Goal: Find specific page/section: Locate item on page

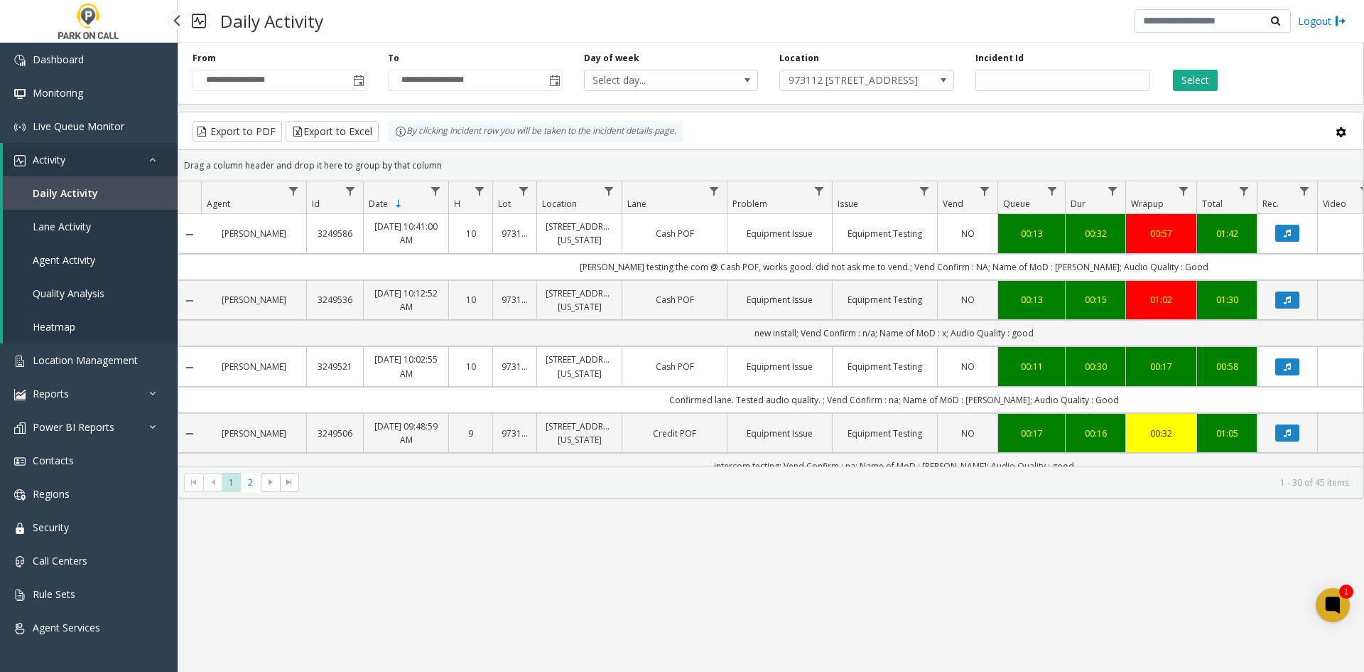
scroll to position [0, 11]
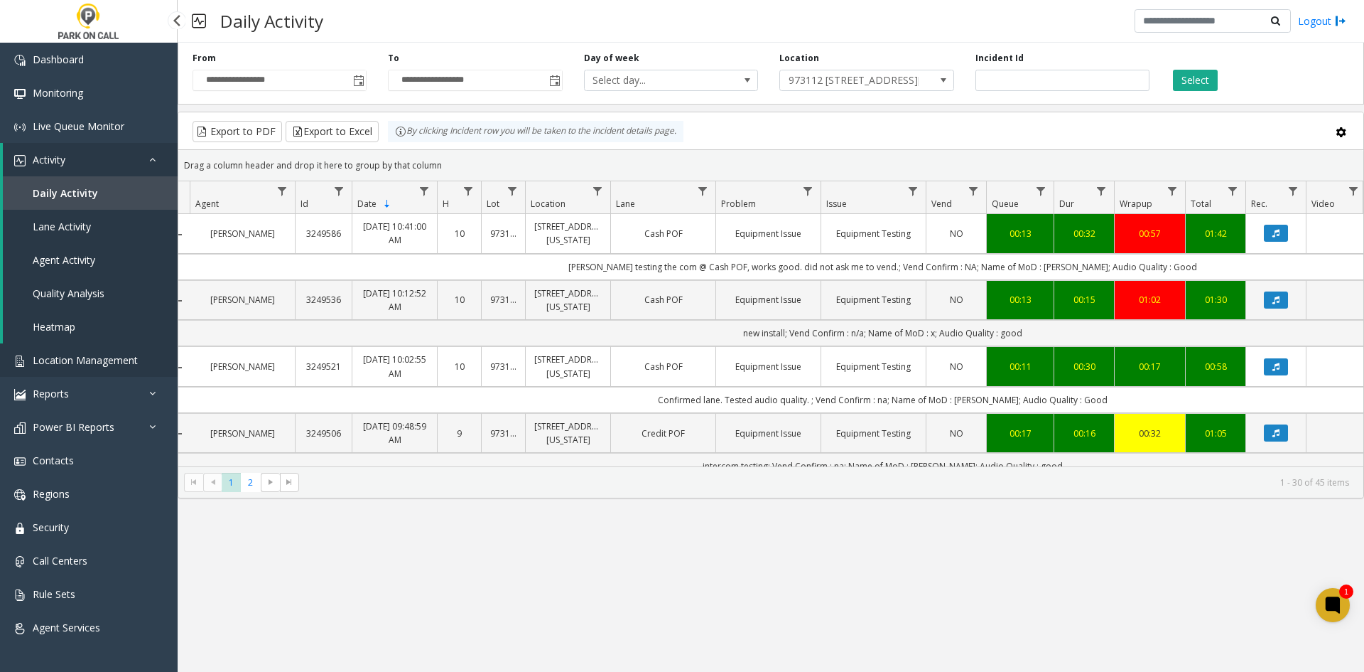
click at [58, 360] on span "Location Management" at bounding box center [85, 360] width 105 height 14
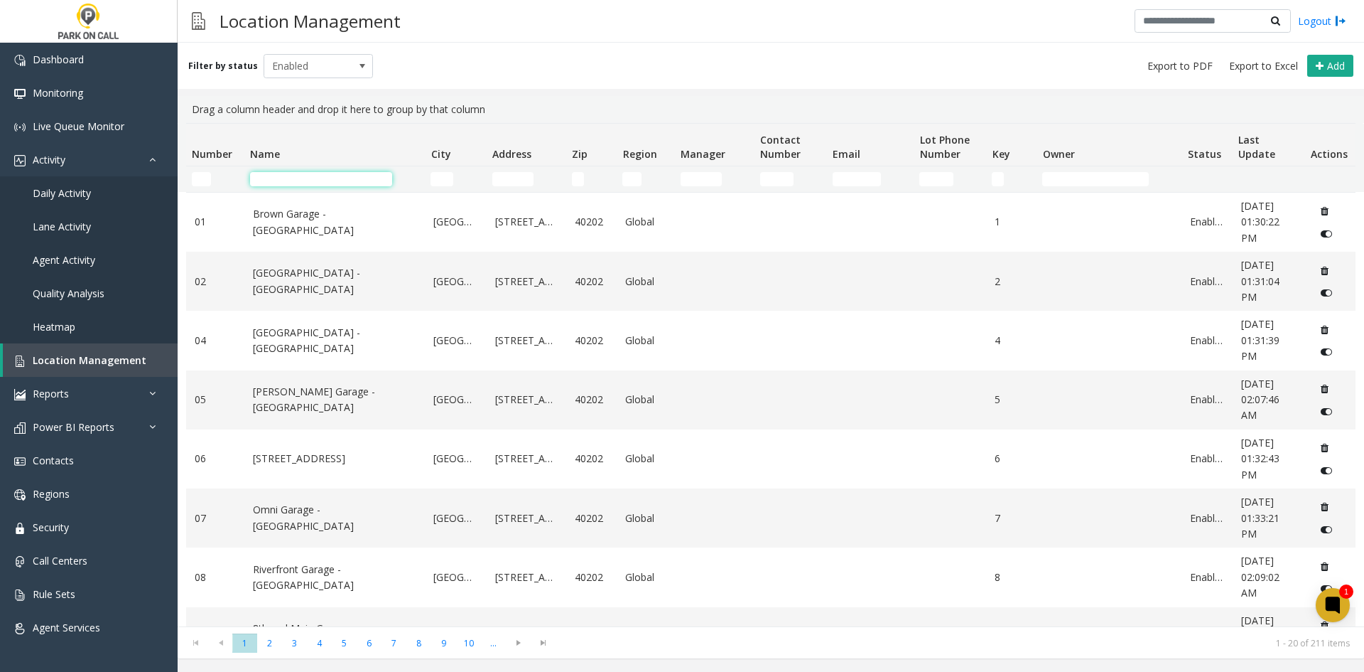
click at [307, 173] on input "Name Filter" at bounding box center [321, 179] width 142 height 14
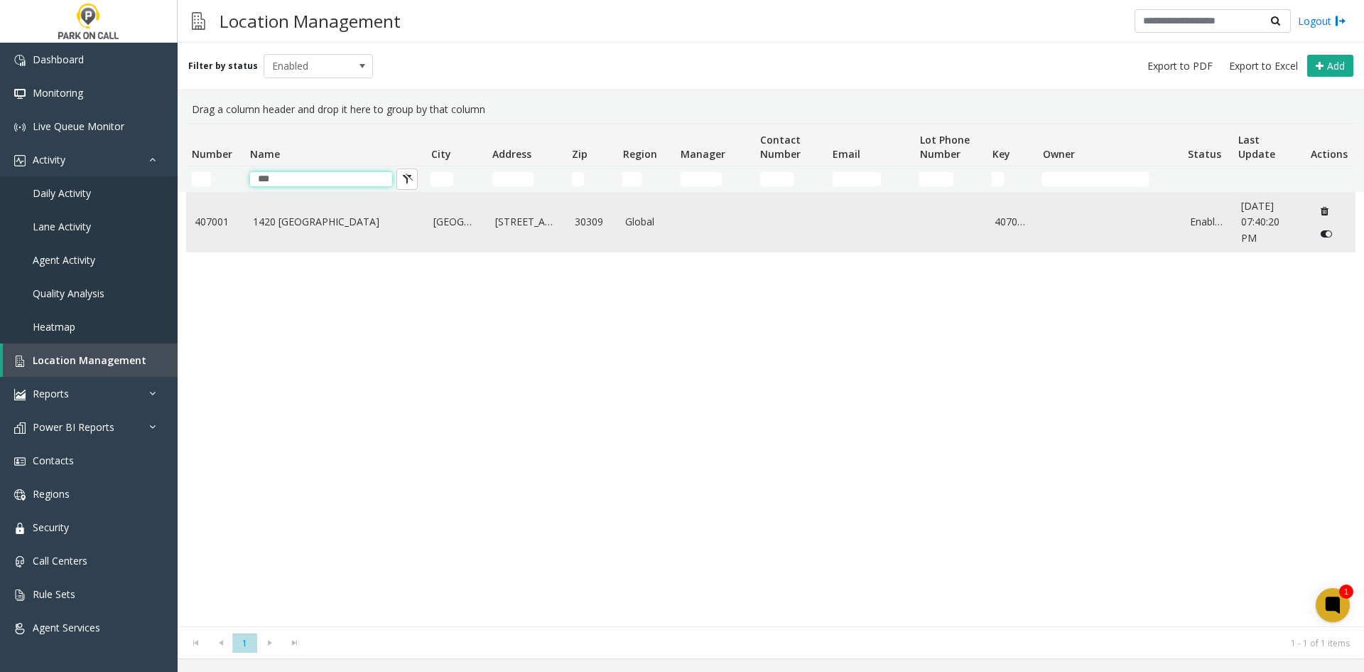
type input "***"
click at [277, 230] on link "1420 [GEOGRAPHIC_DATA]" at bounding box center [335, 222] width 164 height 16
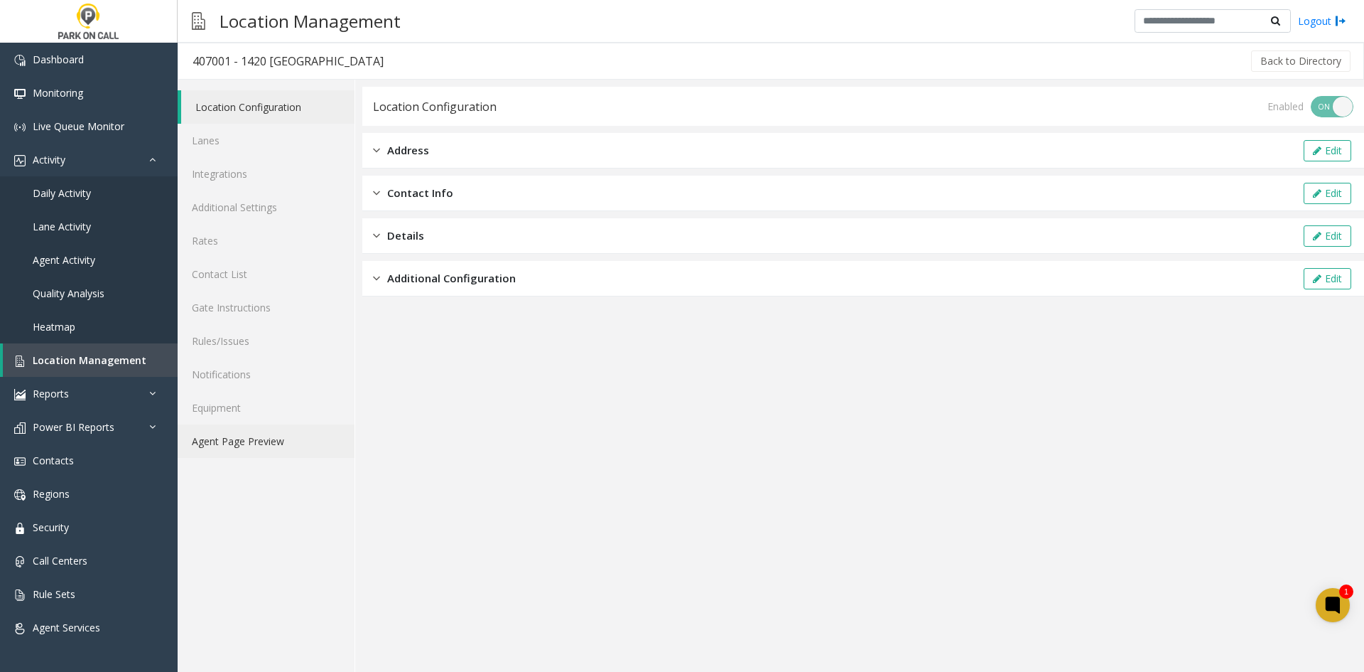
click at [253, 451] on link "Agent Page Preview" at bounding box center [266, 440] width 177 height 33
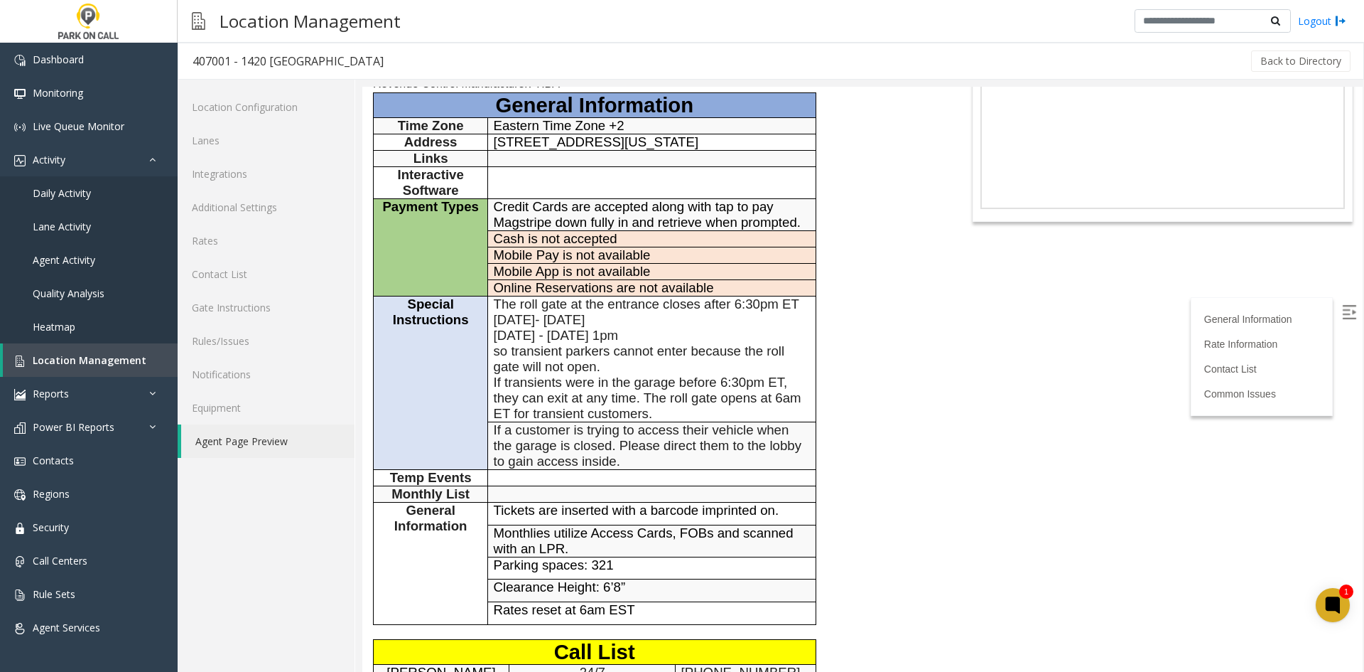
scroll to position [142, 0]
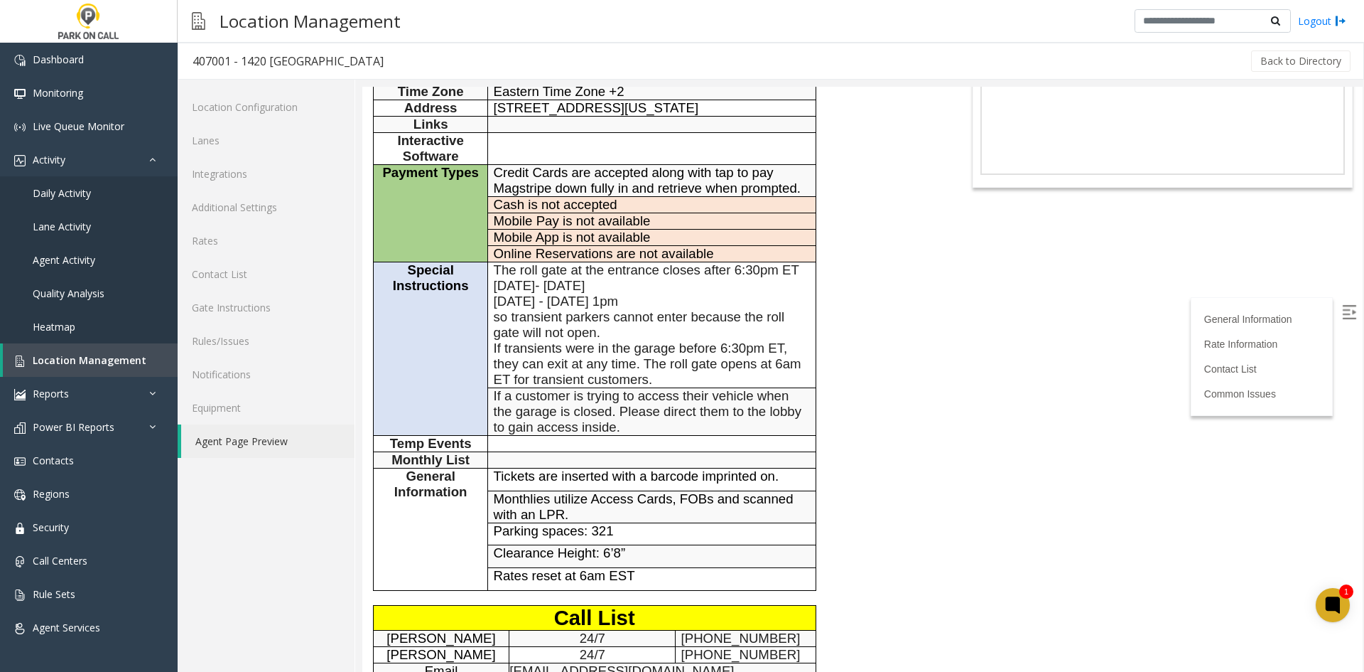
click at [506, 333] on span "The roll gate at the entrance closes after 6:30pm ET [DATE]- [DATE] [DATE] - [D…" at bounding box center [648, 324] width 308 height 124
drag, startPoint x: 506, startPoint y: 333, endPoint x: 675, endPoint y: 436, distance: 198.0
click at [675, 387] on p "The roll gate at the entrance closes after 6:30pm ET [DATE]- [DATE] [DATE] - [D…" at bounding box center [652, 324] width 317 height 125
copy span "The roll gate at the entrance closes after 6:30pm ET [DATE]- [DATE] [DATE] - [D…"
click at [843, 407] on div "General Information Revenue Control Manufacturer: TIBA General Information Time…" at bounding box center [653, 475] width 583 height 959
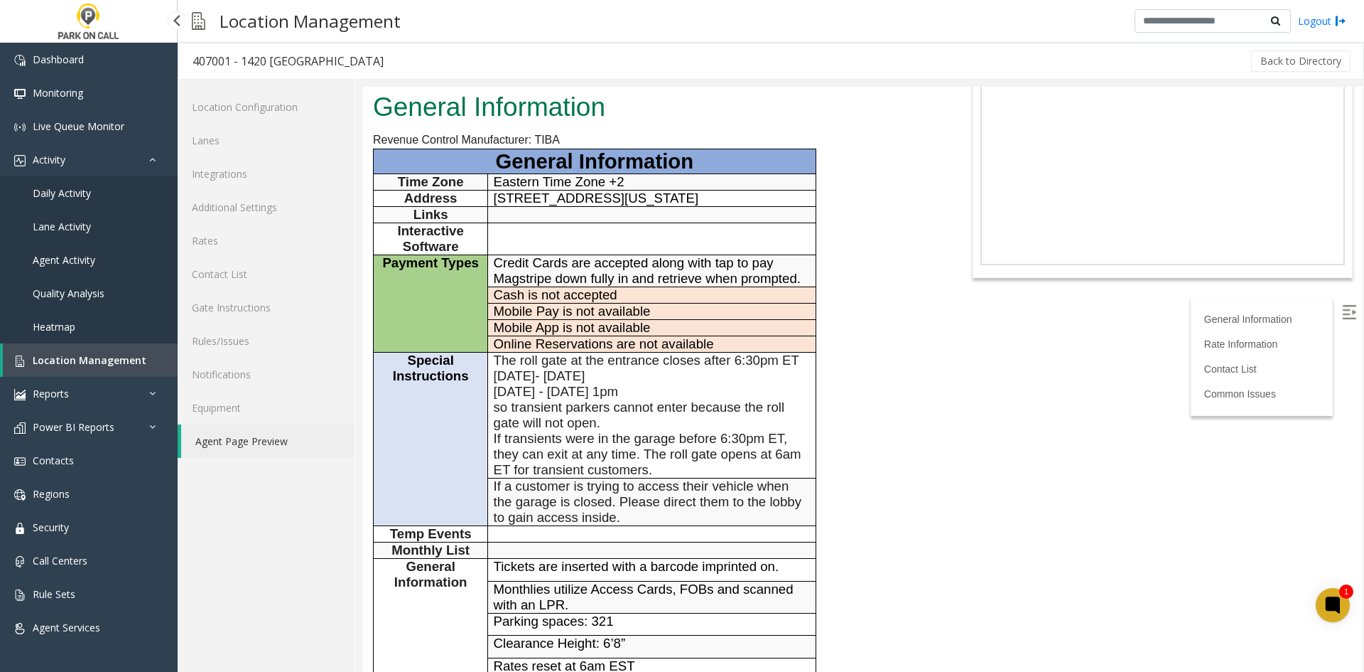
scroll to position [0, 0]
